Goal: Task Accomplishment & Management: Complete application form

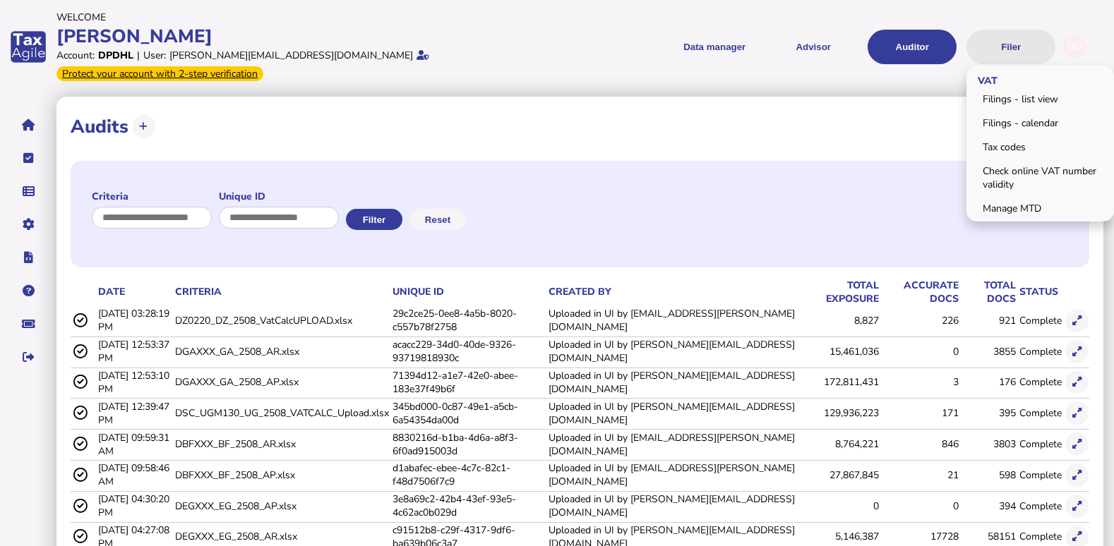
click at [1016, 34] on button "Filer" at bounding box center [1010, 47] width 89 height 35
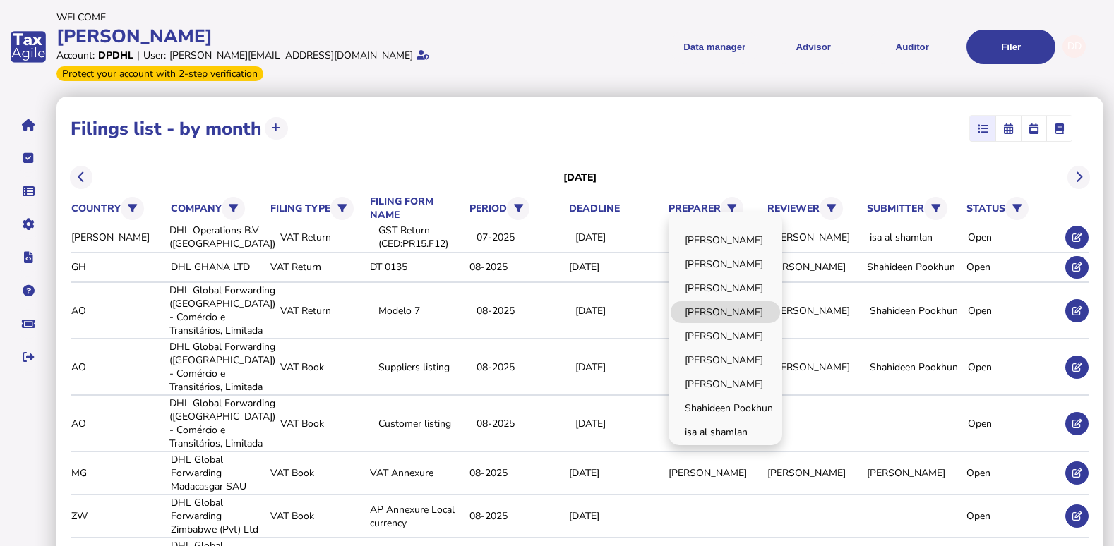
click at [735, 301] on link "[PERSON_NAME]" at bounding box center [724, 312] width 109 height 22
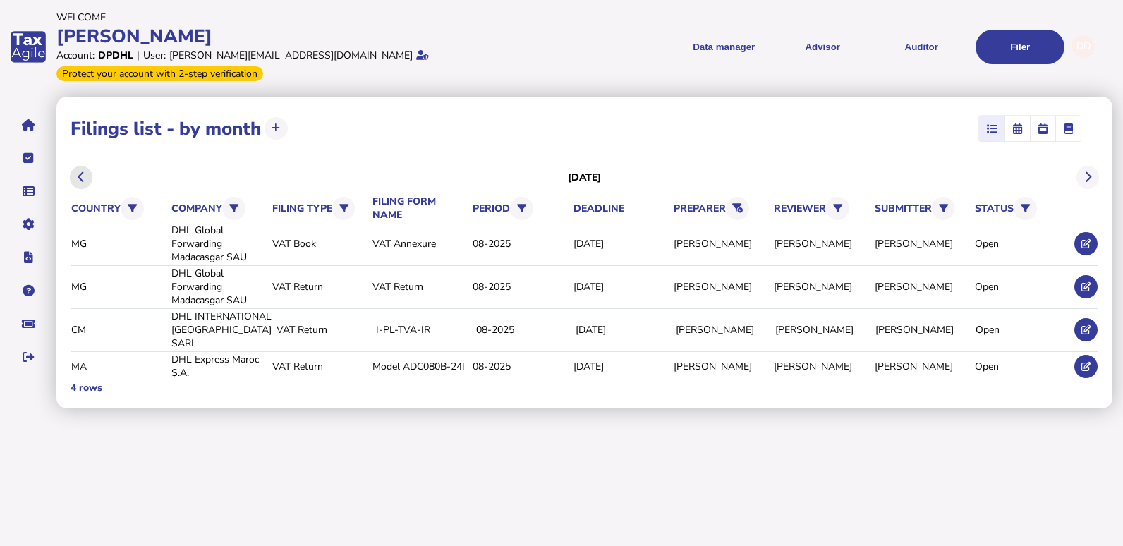
click at [76, 166] on button at bounding box center [81, 177] width 23 height 23
click at [87, 166] on button at bounding box center [81, 177] width 23 height 23
click at [76, 166] on button at bounding box center [81, 177] width 23 height 23
click at [1084, 282] on icon at bounding box center [1086, 286] width 9 height 9
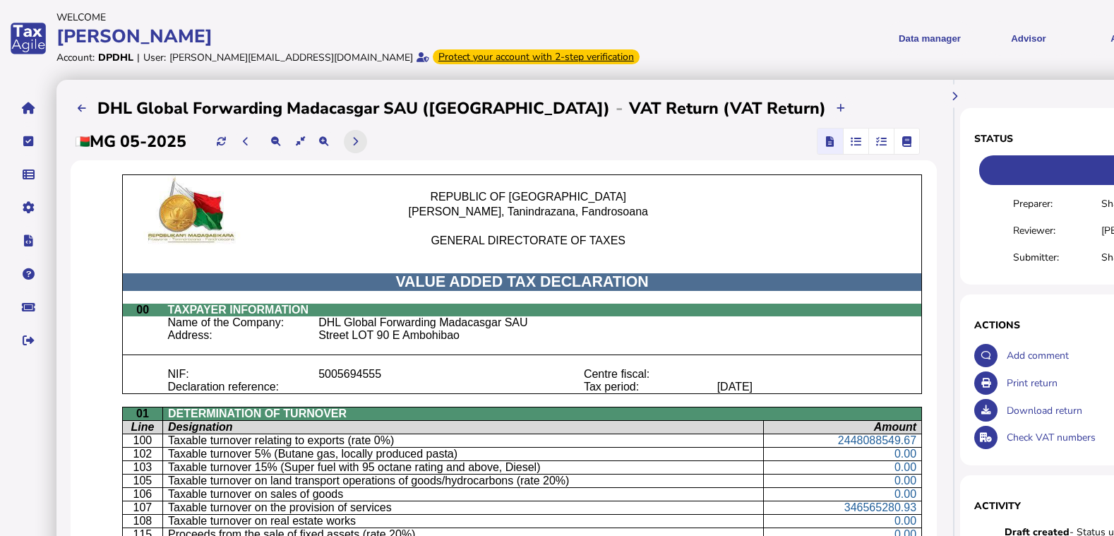
click at [351, 144] on button at bounding box center [355, 141] width 23 height 23
click at [363, 145] on button at bounding box center [355, 141] width 23 height 23
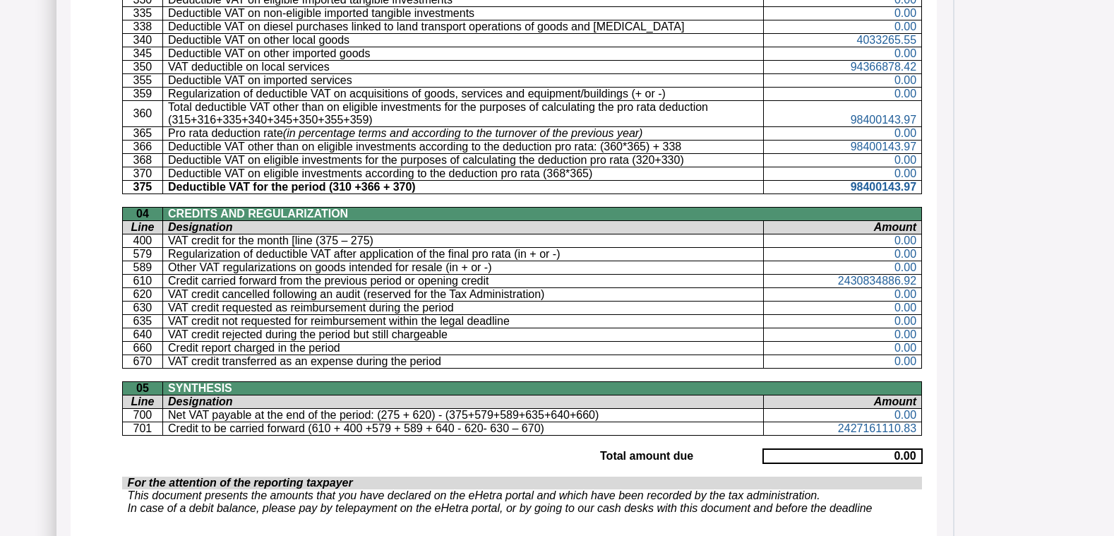
scroll to position [988, 0]
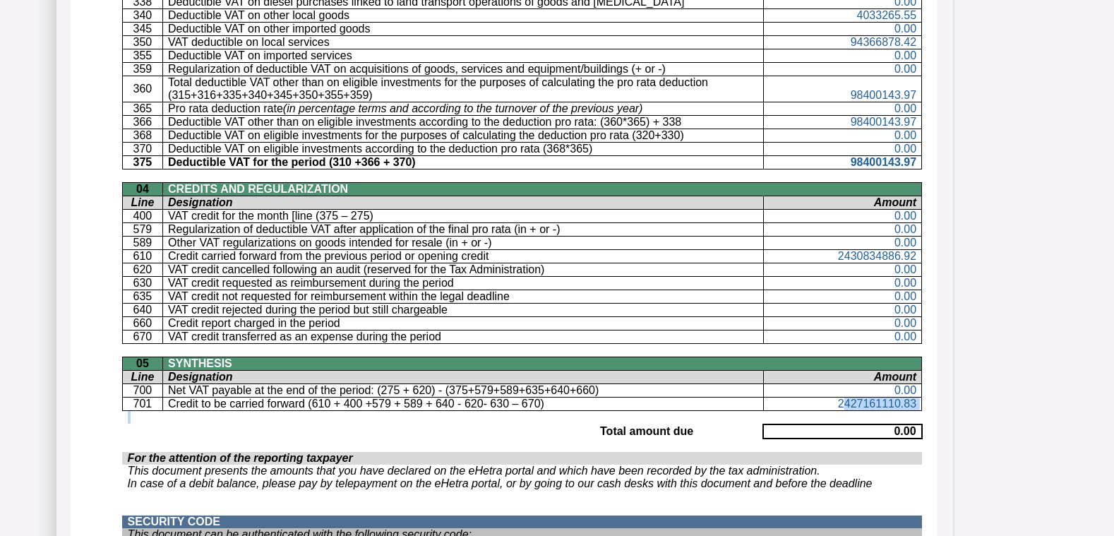
drag, startPoint x: 848, startPoint y: 410, endPoint x: 840, endPoint y: 404, distance: 9.6
click at [840, 404] on span "2427161110.83" at bounding box center [877, 403] width 78 height 12
drag, startPoint x: 838, startPoint y: 402, endPoint x: 881, endPoint y: 404, distance: 42.4
click at [881, 404] on p "2427161110.83" at bounding box center [842, 403] width 147 height 13
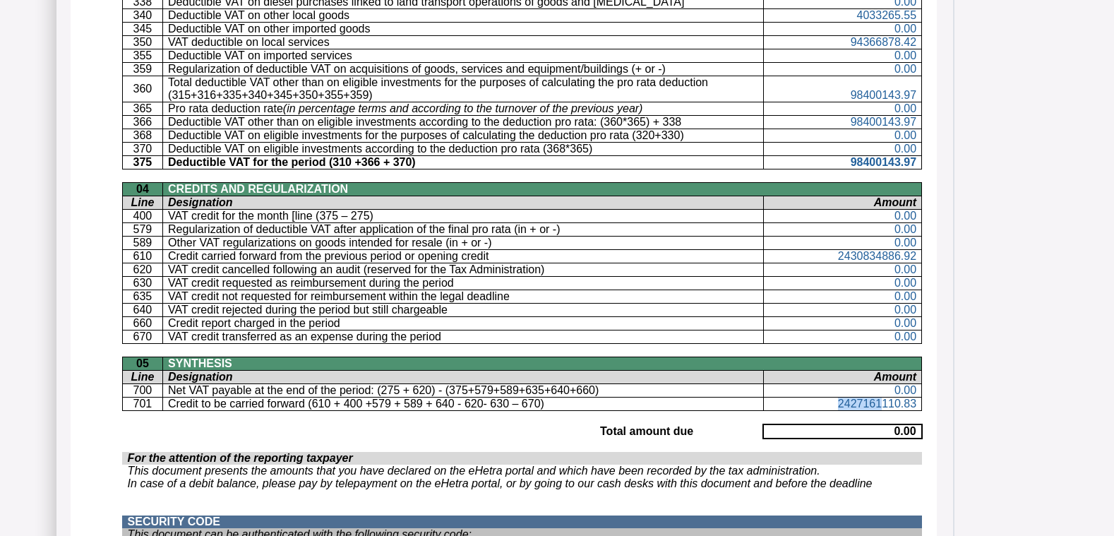
drag, startPoint x: 881, startPoint y: 404, endPoint x: 839, endPoint y: 402, distance: 41.7
click at [839, 402] on p "2427161110.83" at bounding box center [842, 403] width 147 height 13
drag, startPoint x: 836, startPoint y: 404, endPoint x: 883, endPoint y: 407, distance: 46.7
click at [883, 407] on p "2427161110.83" at bounding box center [842, 403] width 147 height 13
click at [849, 402] on span "2427161110.83" at bounding box center [877, 403] width 78 height 12
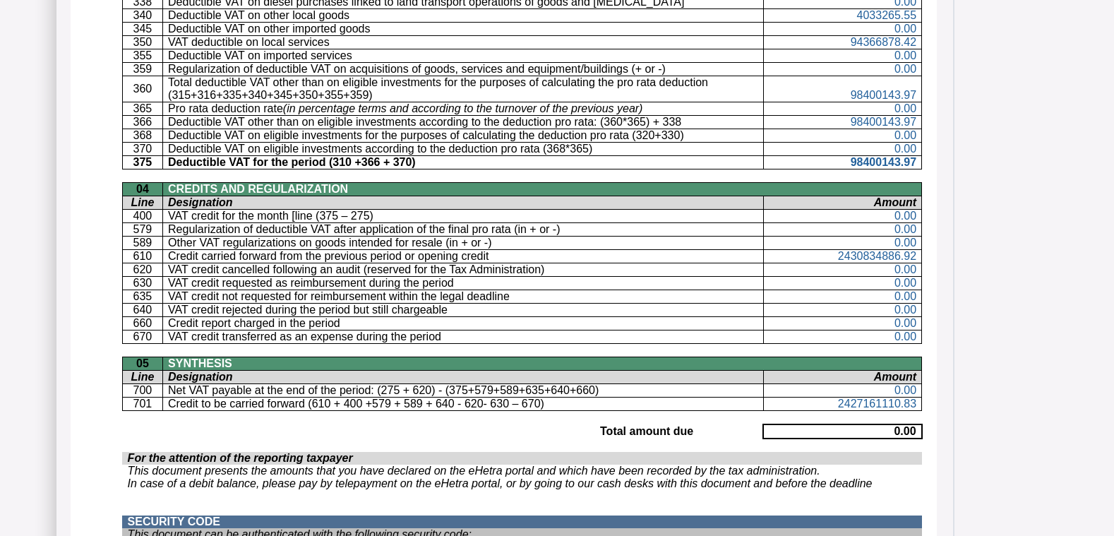
click at [840, 403] on span "2427161110.83" at bounding box center [877, 403] width 78 height 12
drag, startPoint x: 842, startPoint y: 401, endPoint x: 921, endPoint y: 408, distance: 79.4
click at [921, 408] on td "2427161110.83" at bounding box center [842, 403] width 159 height 13
drag, startPoint x: 921, startPoint y: 408, endPoint x: 919, endPoint y: 425, distance: 17.1
click at [919, 425] on td "0.00" at bounding box center [842, 431] width 159 height 14
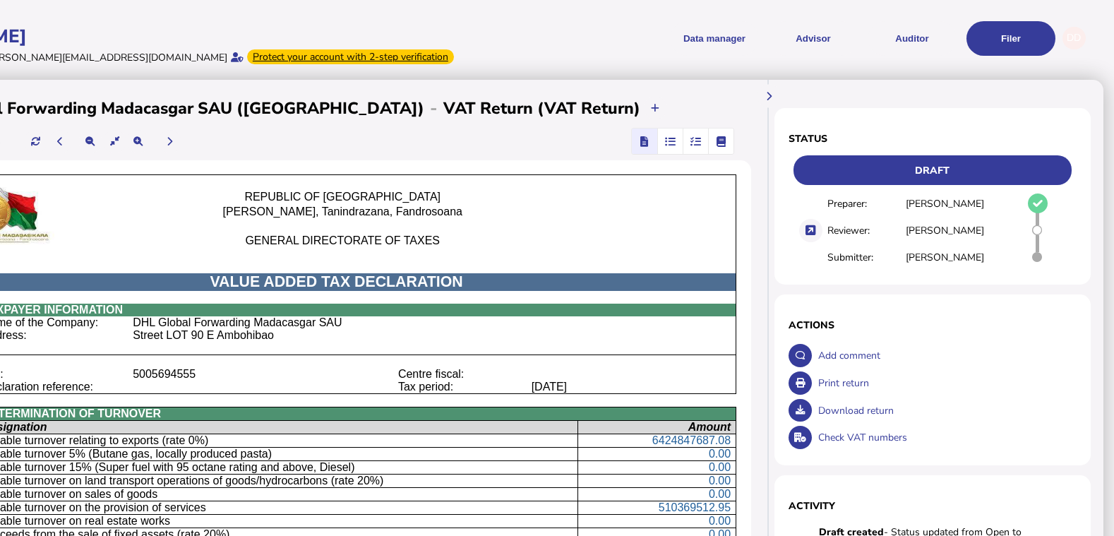
scroll to position [0, 202]
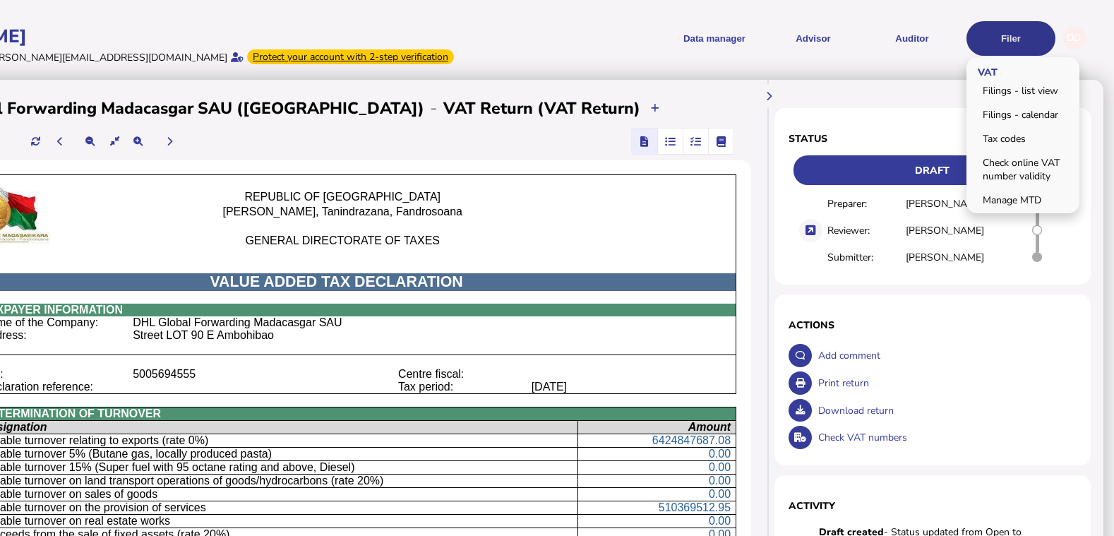
click at [1004, 35] on button "Filer" at bounding box center [1010, 38] width 89 height 35
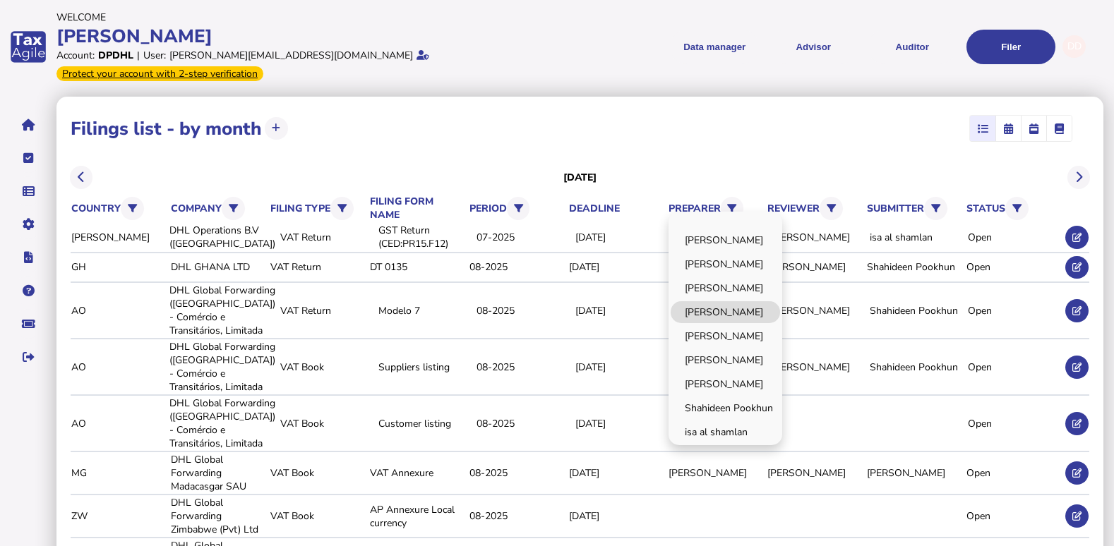
click at [742, 301] on link "[PERSON_NAME]" at bounding box center [724, 312] width 109 height 22
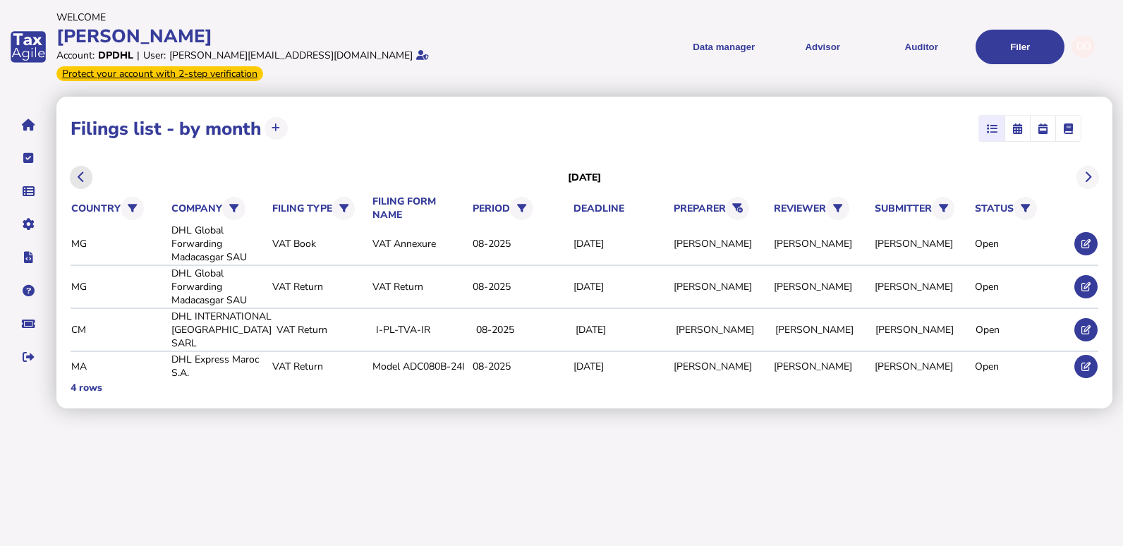
click at [78, 166] on button at bounding box center [81, 177] width 23 height 23
click at [739, 204] on icon at bounding box center [738, 208] width 11 height 9
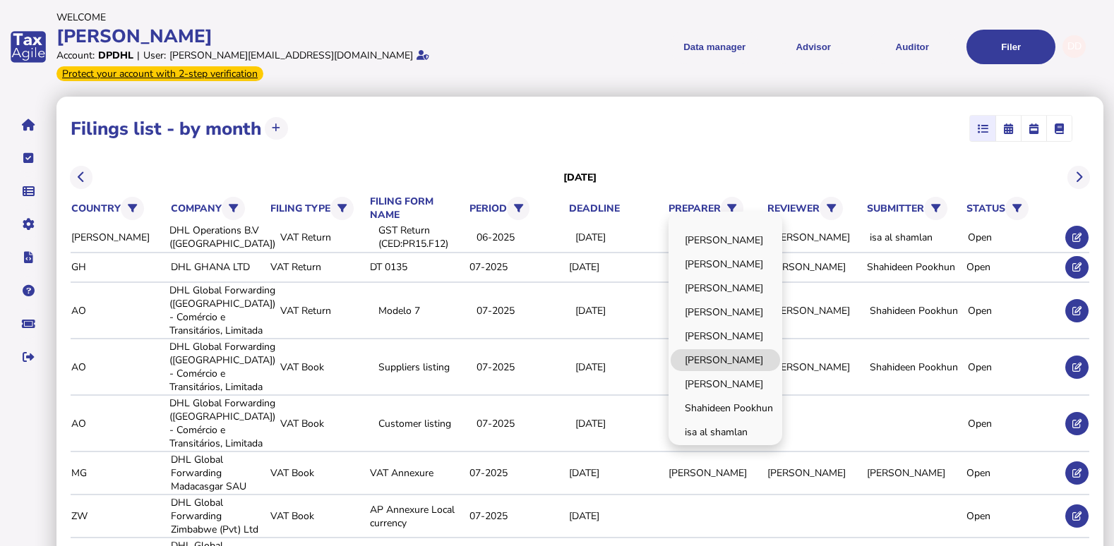
click at [749, 349] on link "[PERSON_NAME]" at bounding box center [724, 360] width 109 height 22
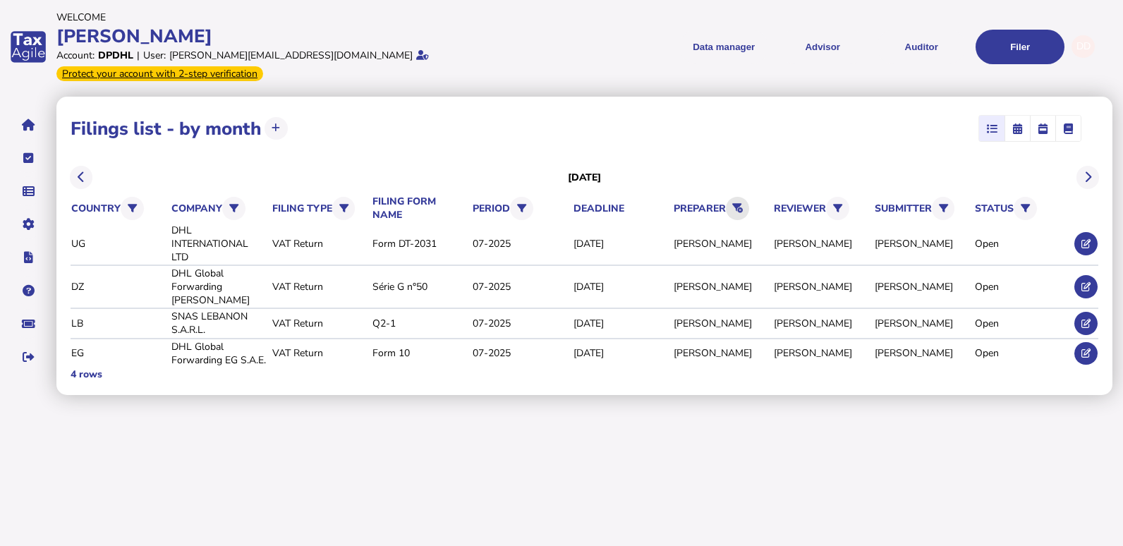
click at [747, 197] on button at bounding box center [737, 208] width 23 height 23
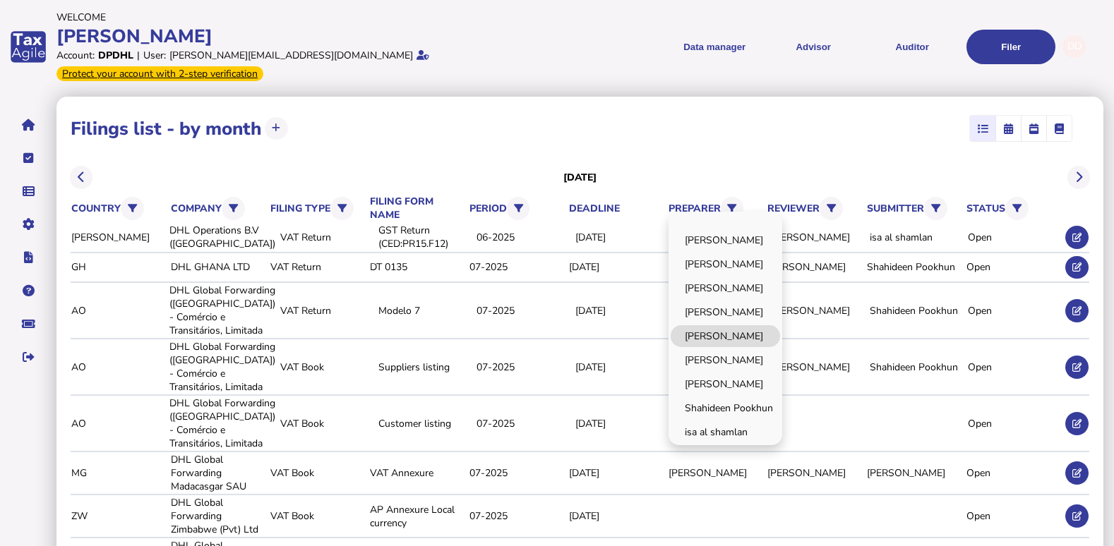
click at [725, 329] on link "[PERSON_NAME]" at bounding box center [724, 336] width 109 height 22
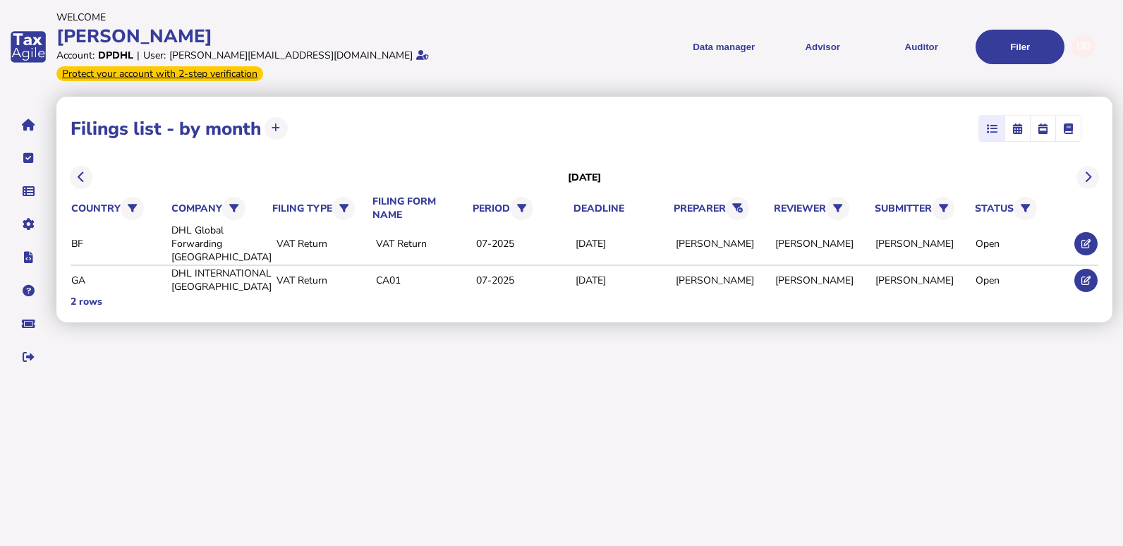
click at [766, 342] on div "**********" at bounding box center [589, 237] width 1067 height 289
click at [735, 204] on icon at bounding box center [738, 208] width 11 height 9
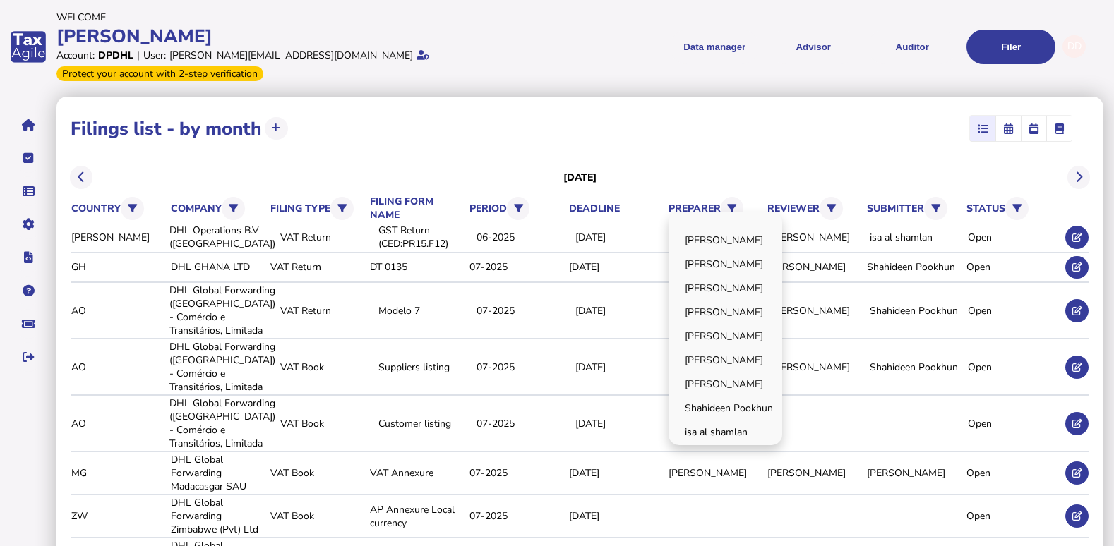
click at [730, 111] on div "**********" at bounding box center [580, 128] width 1018 height 35
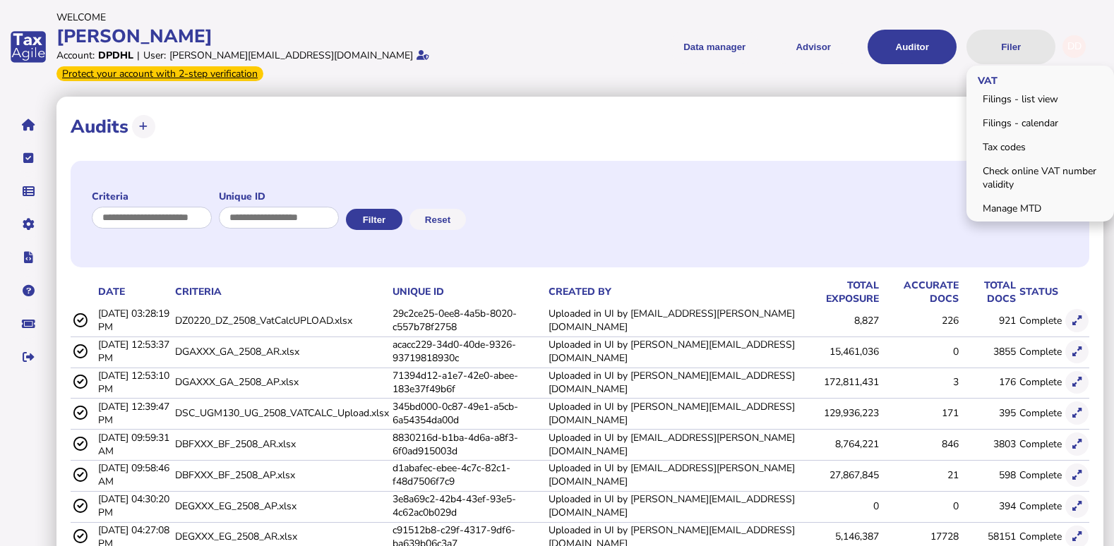
click at [1013, 41] on button "Filer" at bounding box center [1010, 47] width 89 height 35
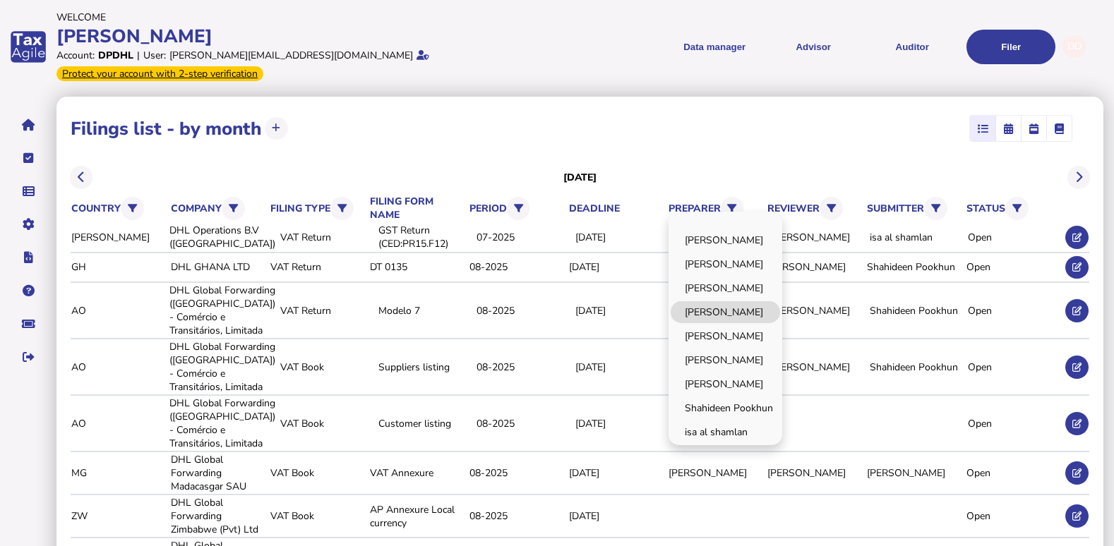
click at [737, 301] on link "[PERSON_NAME]" at bounding box center [724, 312] width 109 height 22
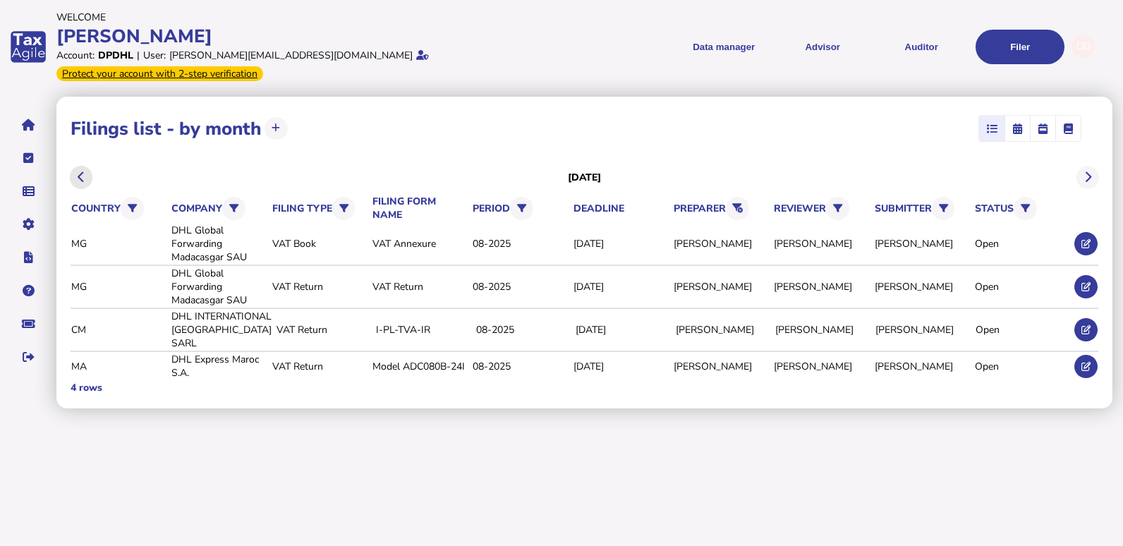
click at [82, 166] on button at bounding box center [81, 177] width 23 height 23
click at [1083, 282] on icon at bounding box center [1086, 286] width 9 height 9
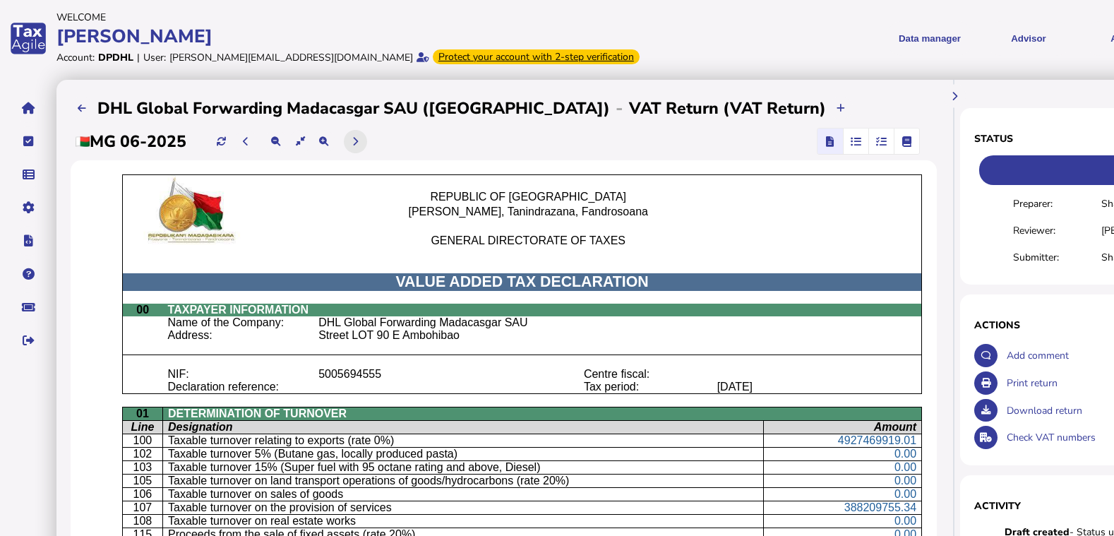
click at [367, 141] on button at bounding box center [355, 141] width 23 height 23
click at [855, 535] on p "0.00" at bounding box center [842, 534] width 147 height 13
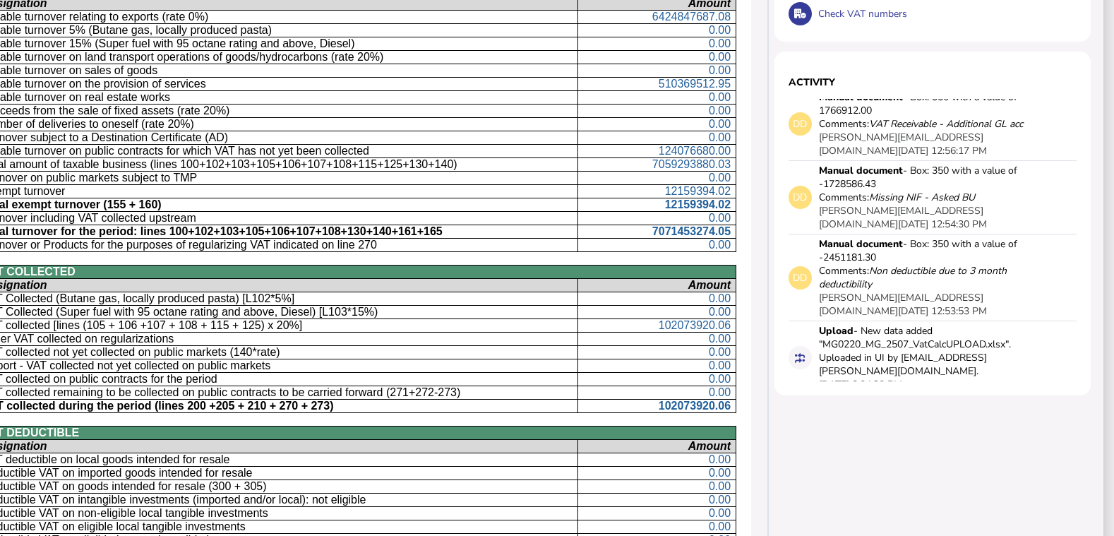
scroll to position [353, 212]
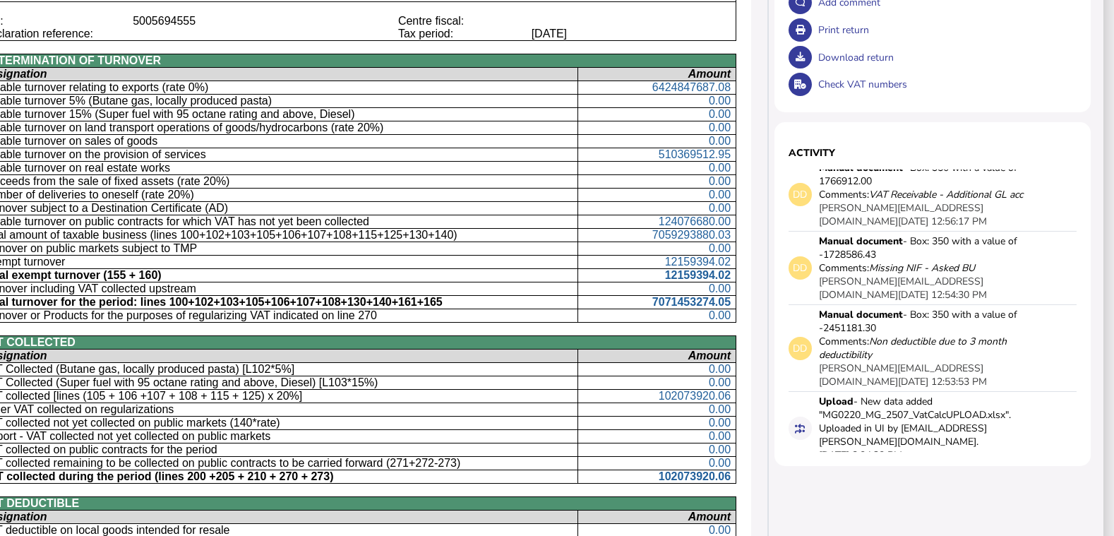
click at [1075, 381] on div "Draft created - Status updated from Open to Draft. Show snapshot deveshi.dukhi@…" at bounding box center [932, 310] width 288 height 282
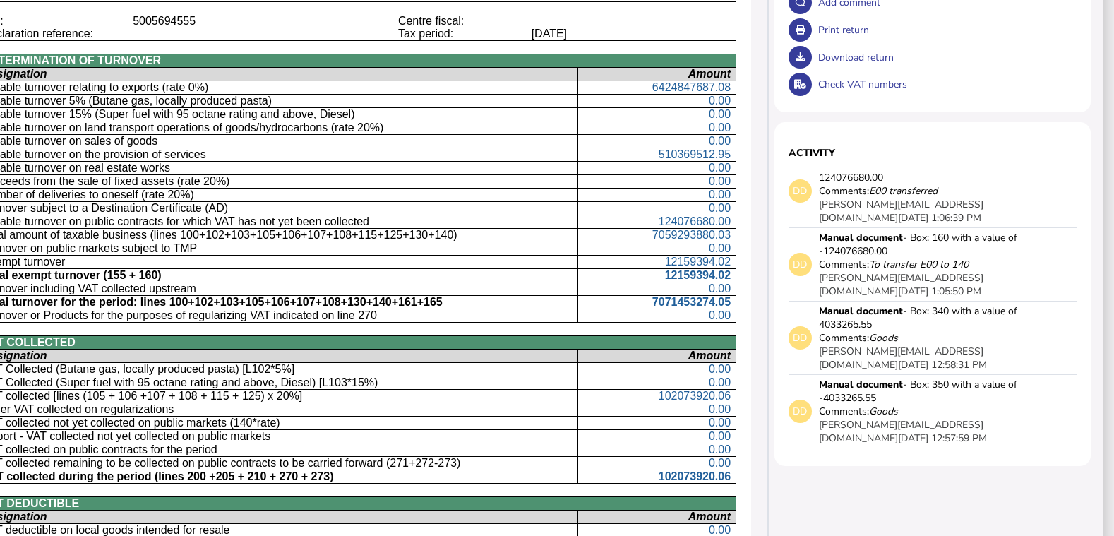
scroll to position [157, 0]
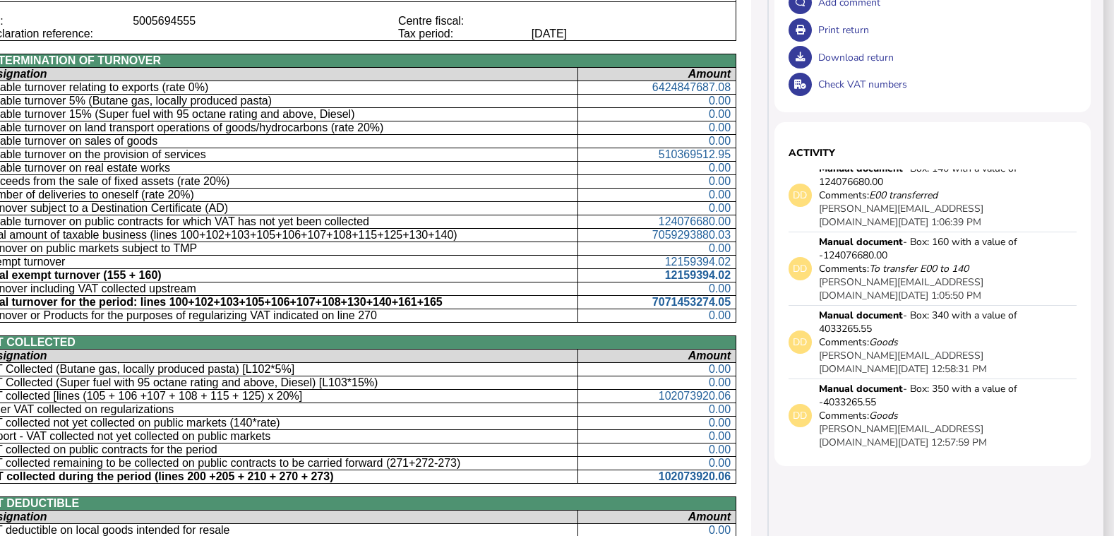
click at [1045, 436] on div "DD Manual document - Box: 350 with a value of -4033265.55 Comments: Goods deves…" at bounding box center [932, 415] width 288 height 73
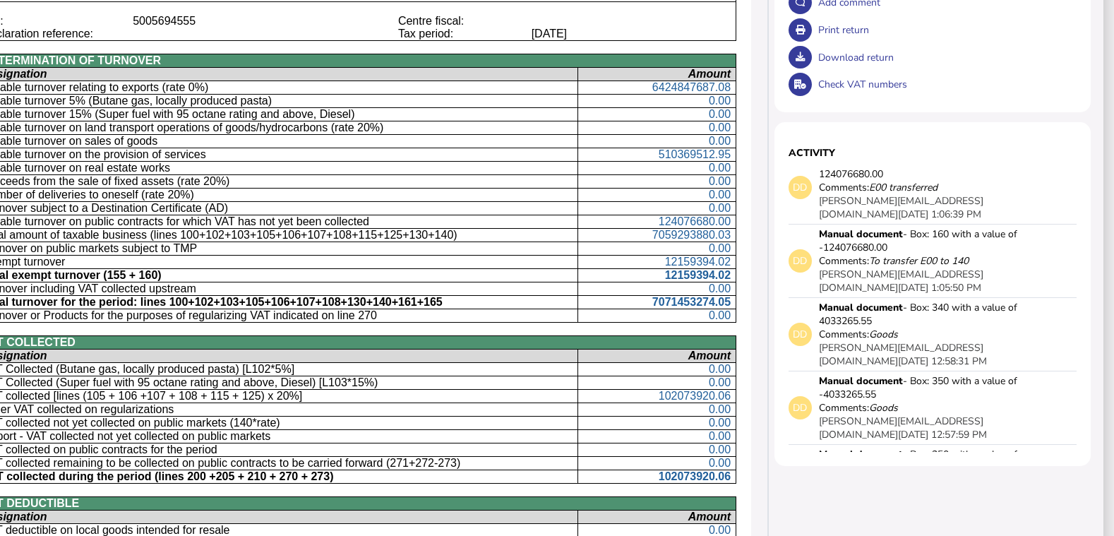
scroll to position [162, 0]
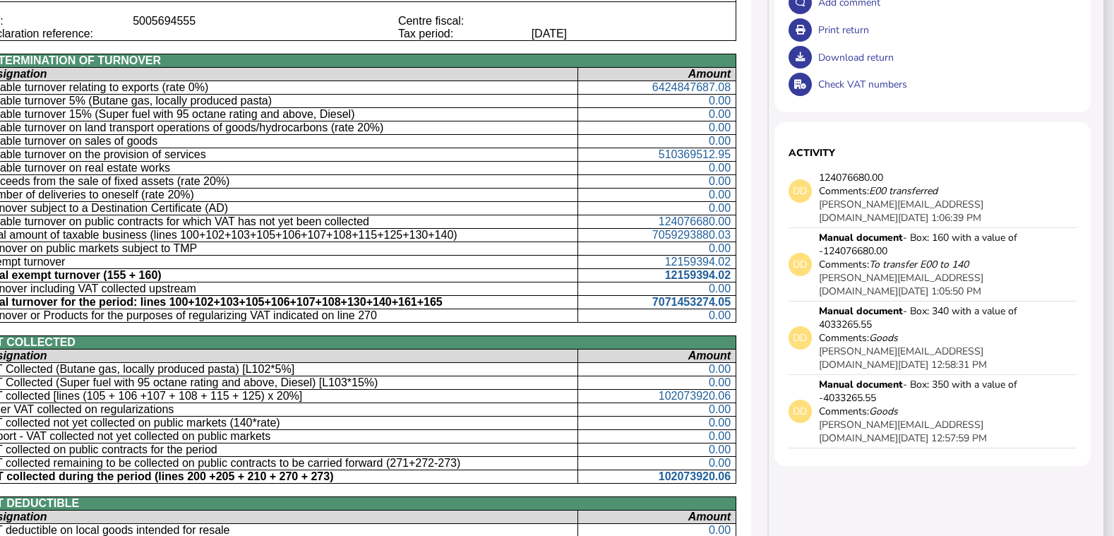
click at [1075, 293] on section "Activity Draft created - Status updated from Open to Draft. Show snapshot deves…" at bounding box center [932, 294] width 316 height 344
drag, startPoint x: 1075, startPoint y: 293, endPoint x: 1070, endPoint y: 276, distance: 17.6
click at [1070, 276] on div "Draft created - Status updated from Open to Draft. Show snapshot deveshi.dukhi@…" at bounding box center [932, 310] width 288 height 282
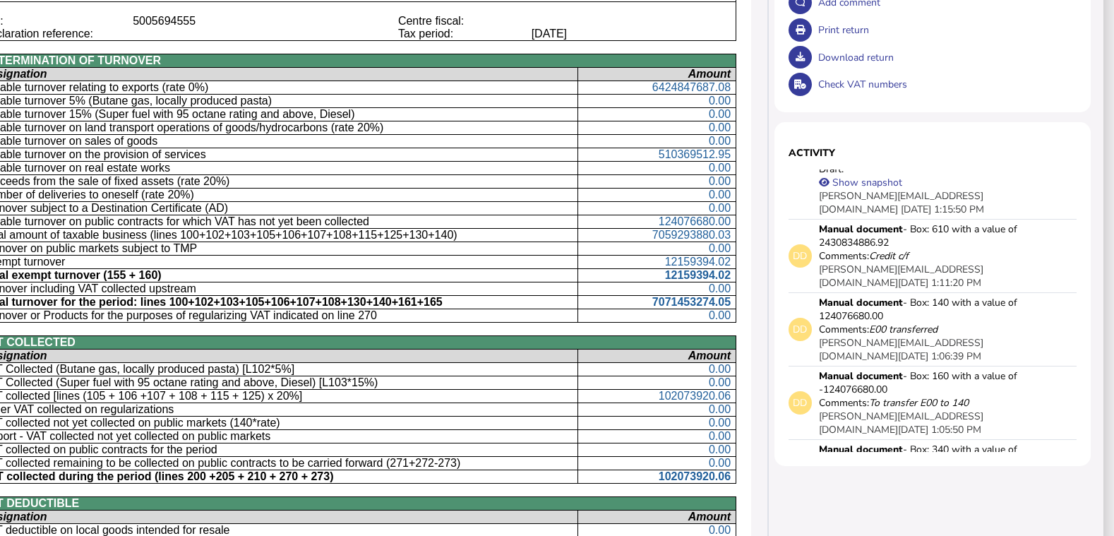
scroll to position [18, 0]
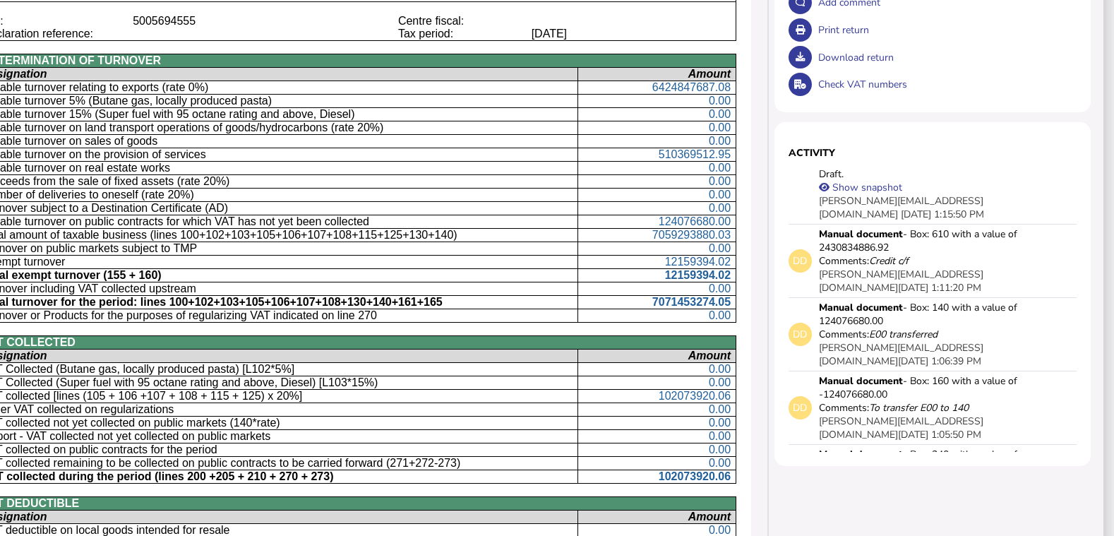
drag, startPoint x: 1093, startPoint y: 384, endPoint x: 1081, endPoint y: 373, distance: 16.5
click at [1093, 384] on div "Status Draft Preparer: Deveshi Dukhi Reviewer: halimah JOOMUNN Submitter: Deves…" at bounding box center [938, 482] width 334 height 1510
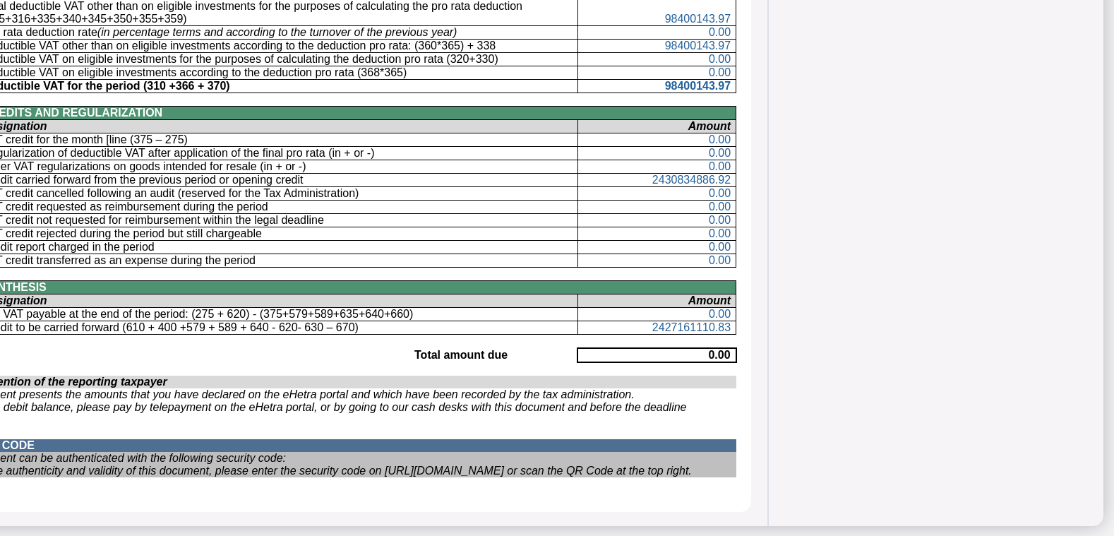
scroll to position [1068, 212]
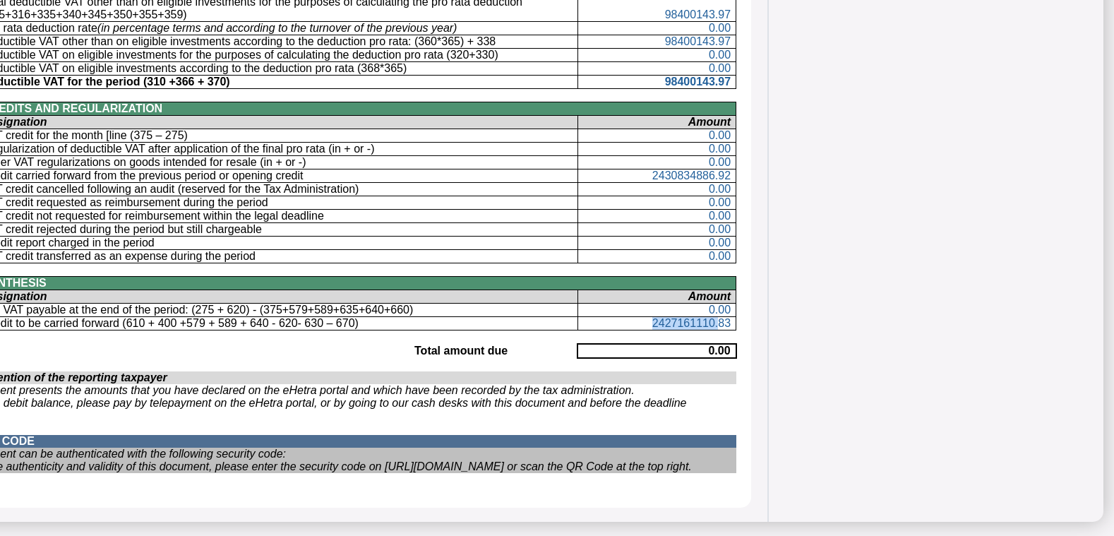
drag, startPoint x: 627, startPoint y: 323, endPoint x: 692, endPoint y: 321, distance: 65.7
click at [692, 321] on p "2427161110.83" at bounding box center [656, 323] width 147 height 13
drag, startPoint x: 692, startPoint y: 321, endPoint x: 677, endPoint y: 329, distance: 17.4
click at [681, 330] on p at bounding box center [336, 336] width 789 height 13
drag, startPoint x: 628, startPoint y: 323, endPoint x: 668, endPoint y: 327, distance: 40.4
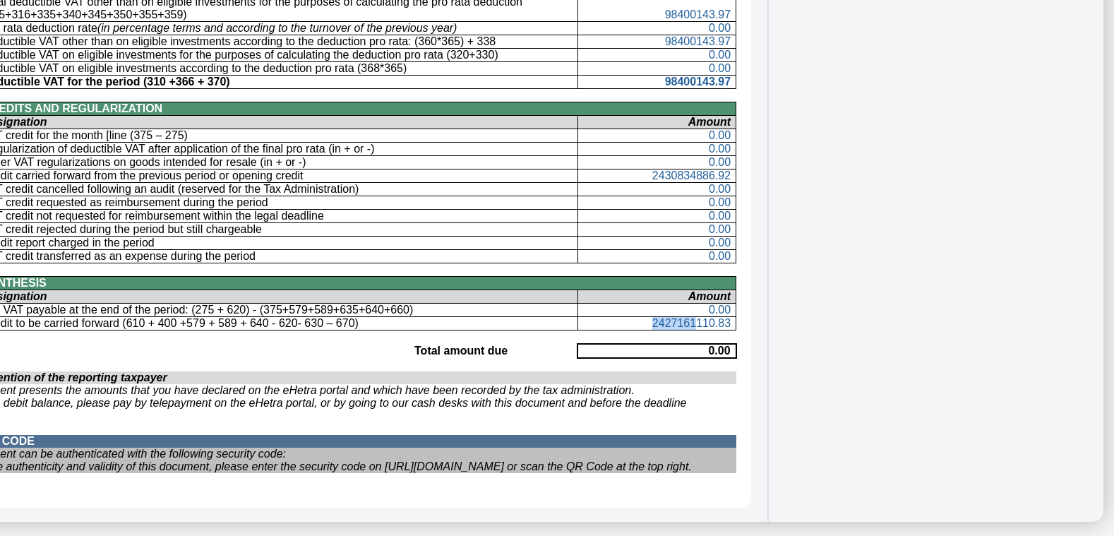
click at [668, 327] on span "2427161110.83" at bounding box center [691, 323] width 78 height 12
drag, startPoint x: 668, startPoint y: 327, endPoint x: 676, endPoint y: 337, distance: 12.6
click at [676, 337] on p at bounding box center [336, 336] width 789 height 13
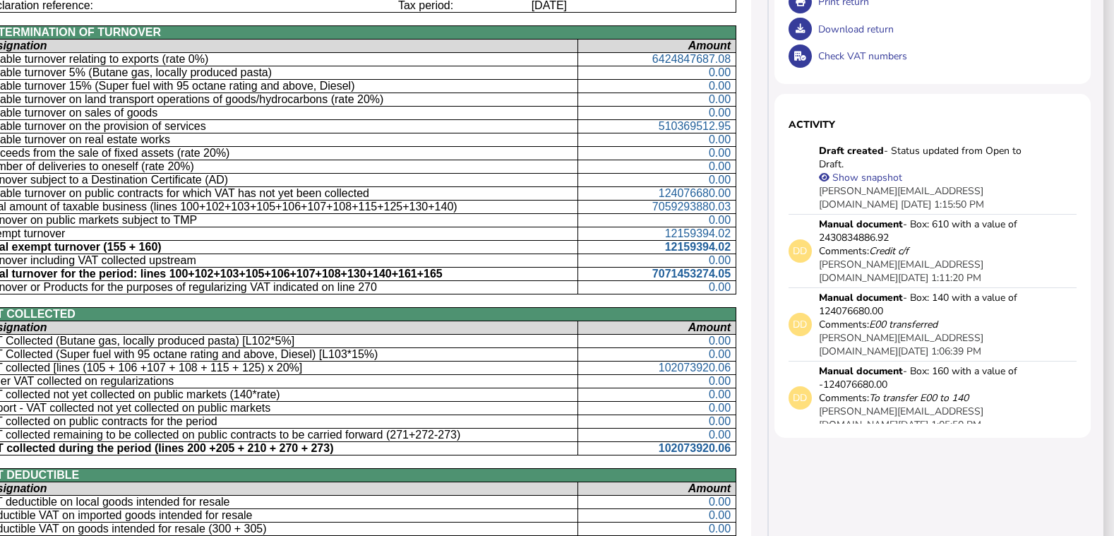
scroll to position [292, 212]
